Goal: Check status

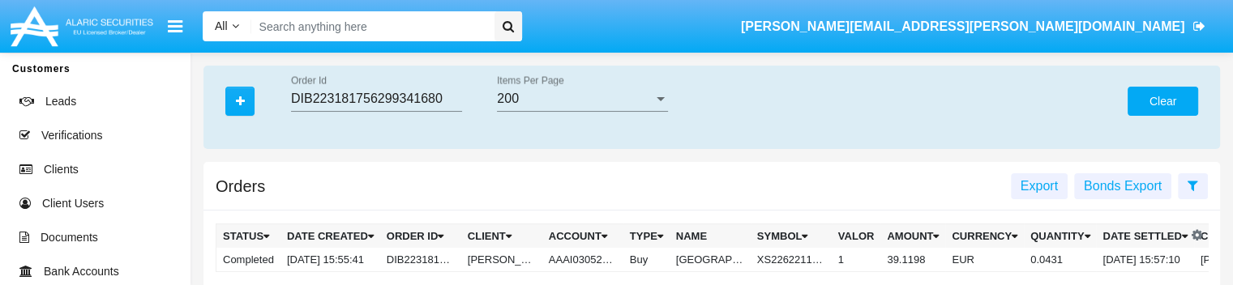
click at [1140, 106] on button "Clear" at bounding box center [1162, 101] width 71 height 29
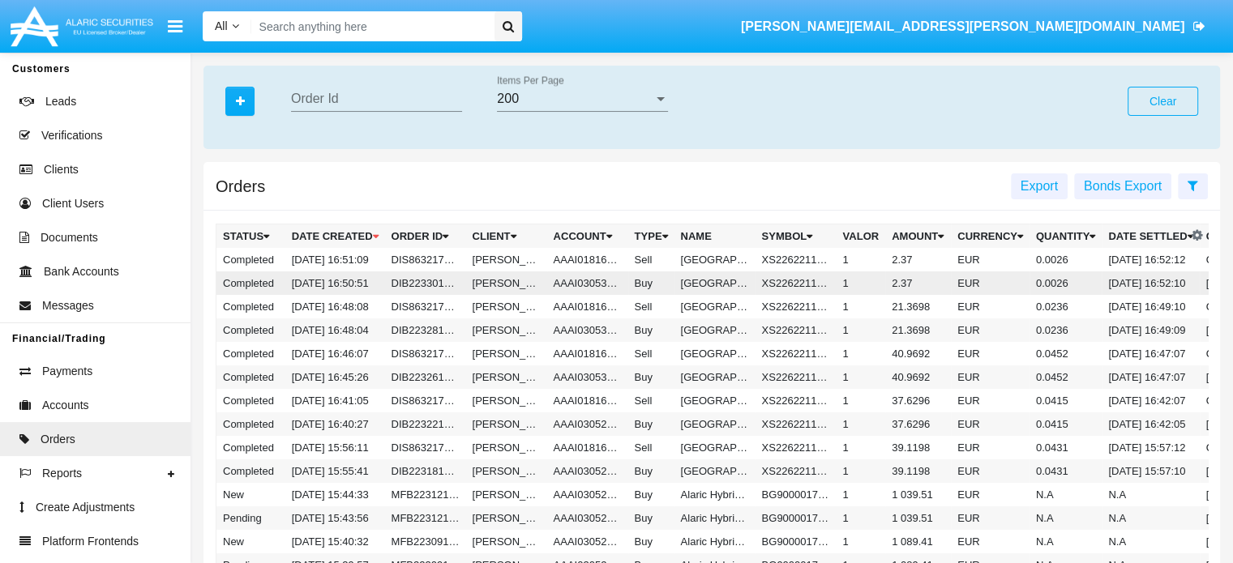
click at [319, 281] on td "[DATE] 16:50:51" at bounding box center [335, 284] width 100 height 24
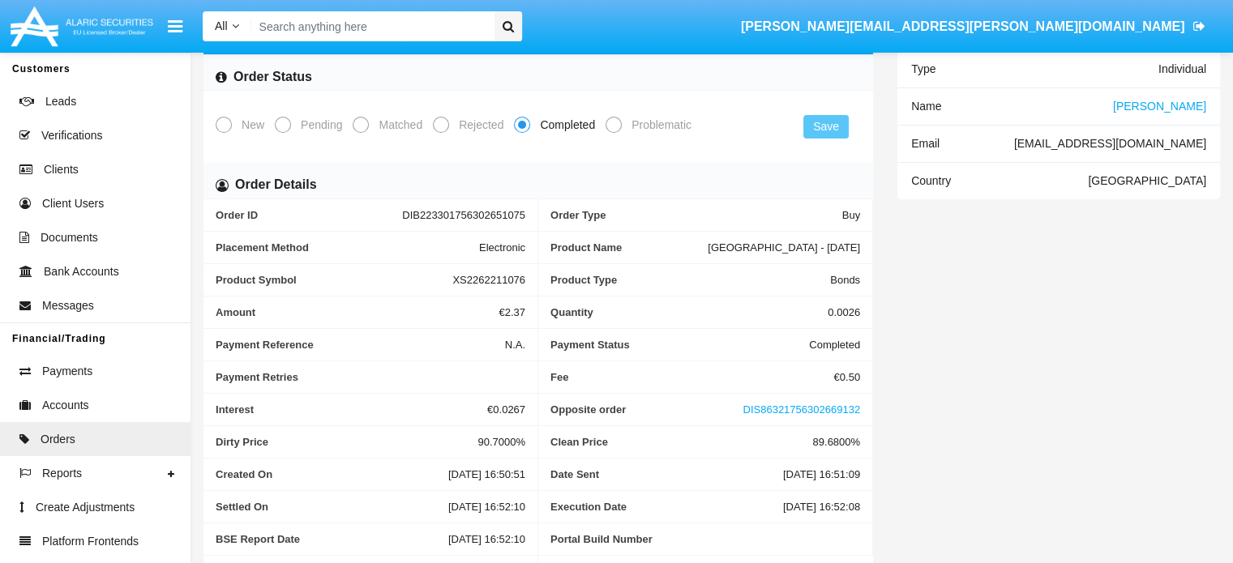
scroll to position [230, 0]
